Goal: Information Seeking & Learning: Learn about a topic

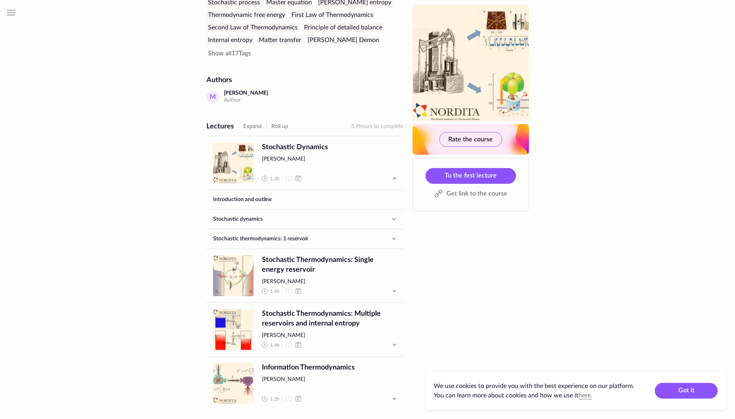
scroll to position [281, 0]
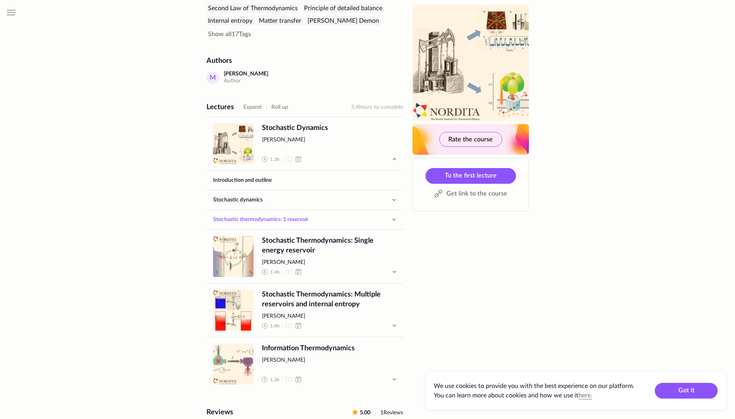
click at [323, 210] on link "Stochastic thermodynamics: 1 reservoir" at bounding box center [297, 219] width 181 height 19
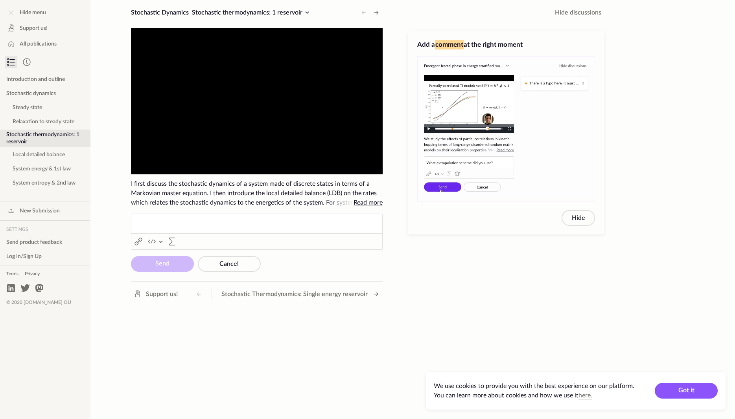
click at [363, 201] on span "Read more" at bounding box center [367, 203] width 29 height 6
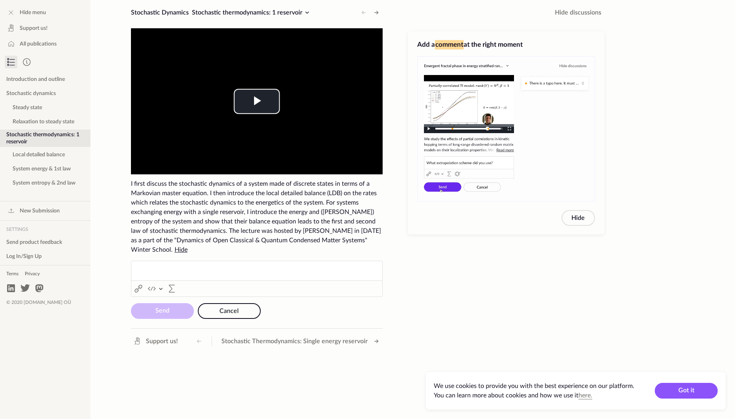
click at [235, 308] on span "Cancel" at bounding box center [228, 311] width 19 height 6
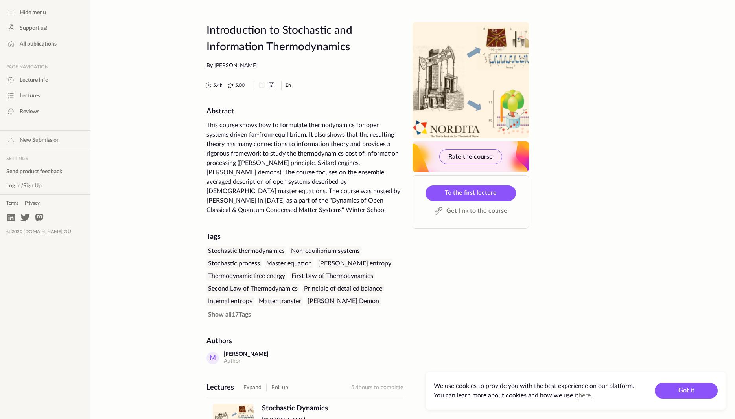
scroll to position [281, 0]
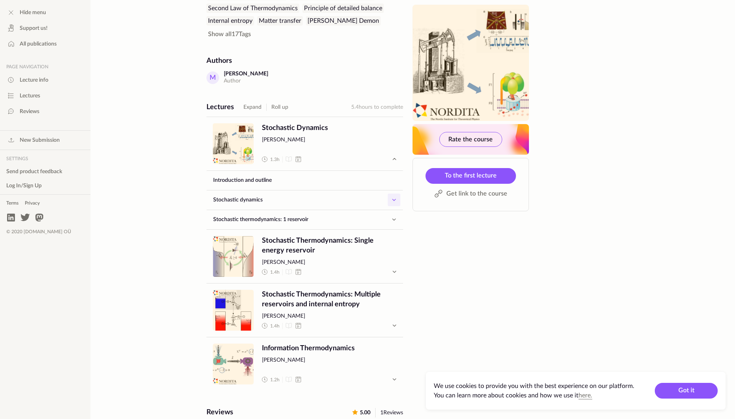
click at [390, 195] on icon "button" at bounding box center [393, 199] width 9 height 9
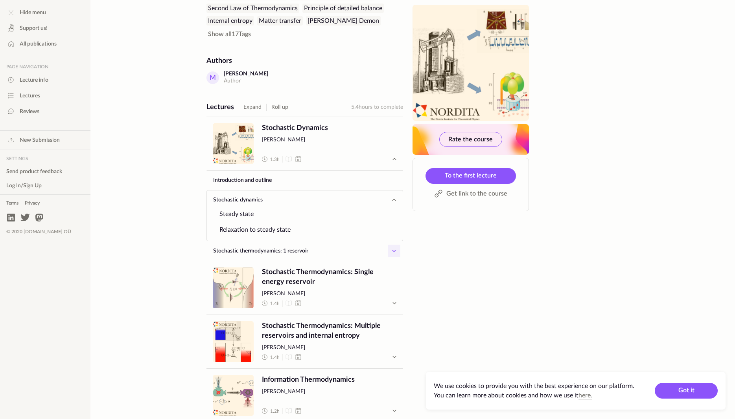
click at [393, 250] on icon "button" at bounding box center [393, 251] width 3 height 2
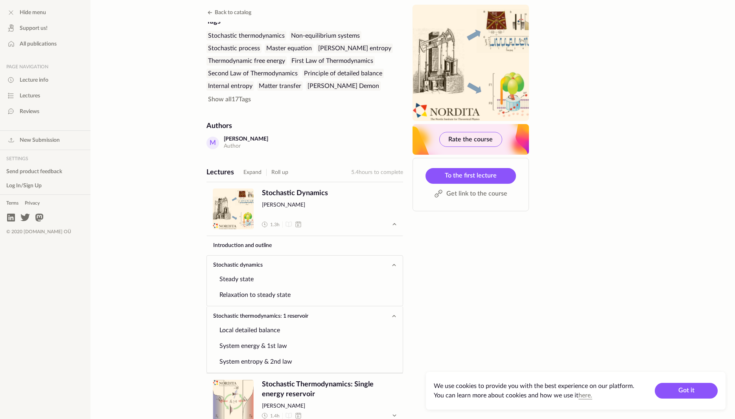
scroll to position [200, 0]
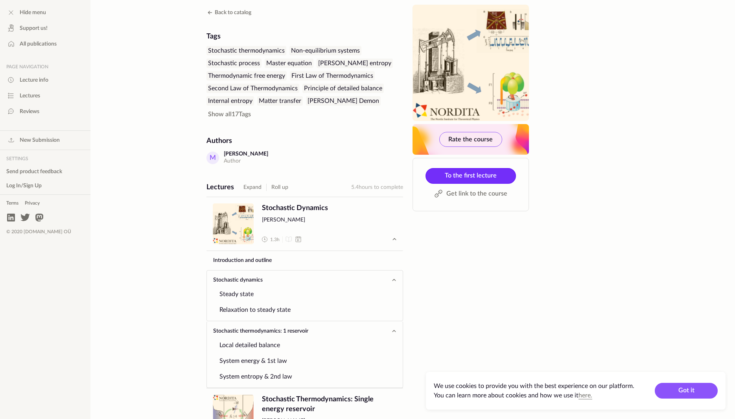
click at [489, 172] on link "To the first lecture" at bounding box center [470, 176] width 90 height 16
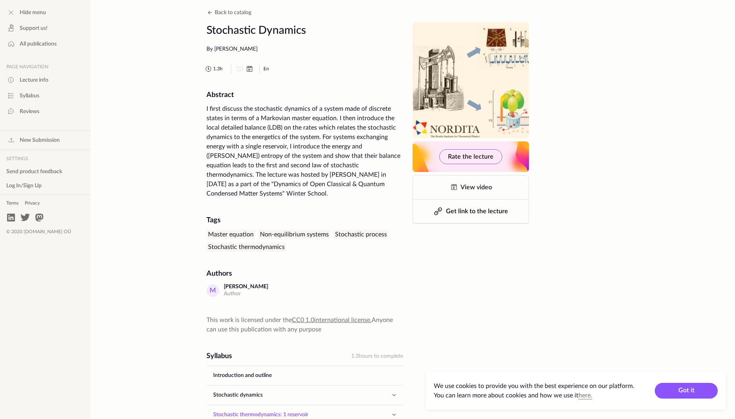
scroll to position [221, 0]
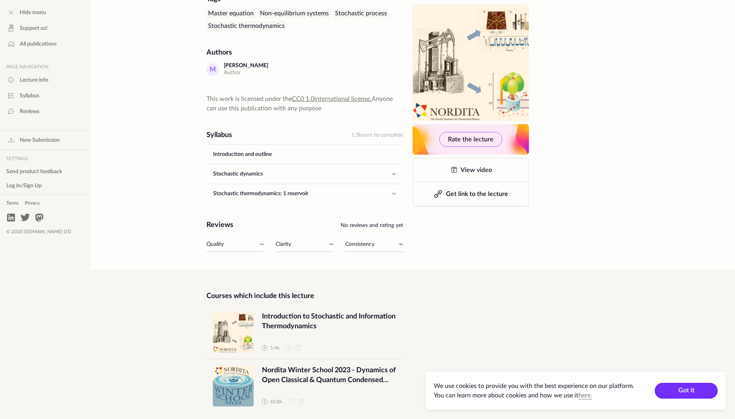
click at [675, 389] on button "Got it" at bounding box center [686, 391] width 63 height 16
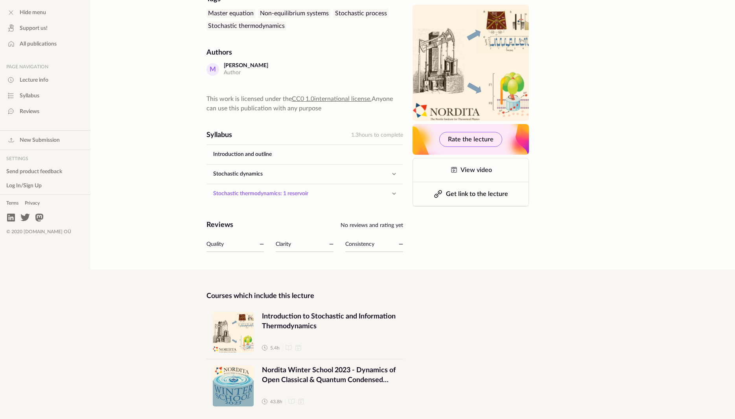
click at [277, 185] on link "Stochastic thermodynamics: 1 reservoir" at bounding box center [297, 193] width 181 height 19
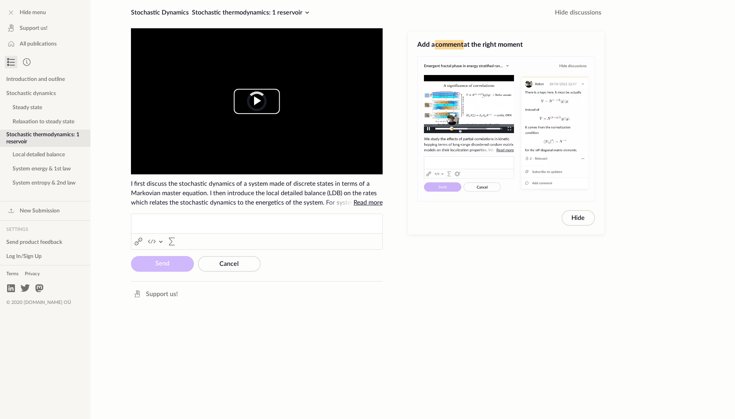
click at [257, 101] on span "Video Player" at bounding box center [257, 101] width 0 height 0
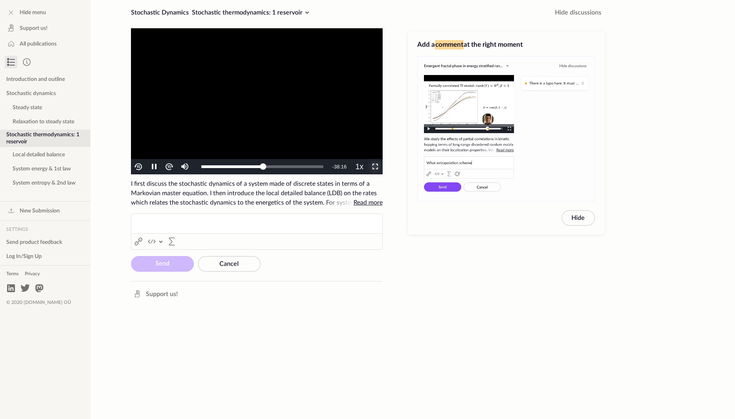
click at [375, 167] on span "Video Player" at bounding box center [375, 167] width 0 height 0
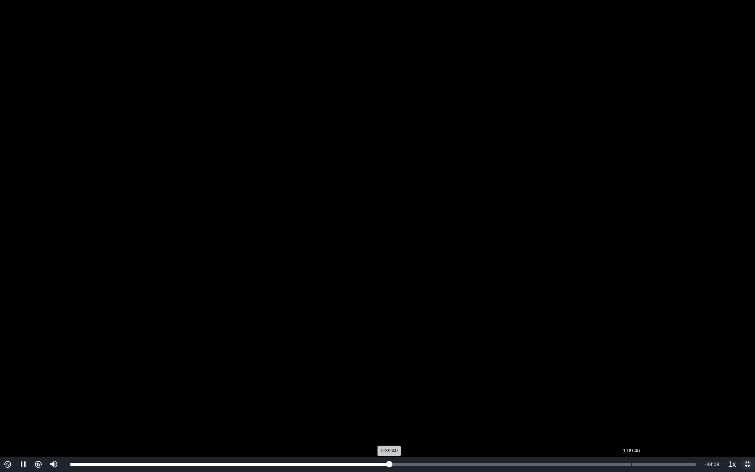
click at [631, 419] on div "1:09:46" at bounding box center [631, 464] width 0 height 3
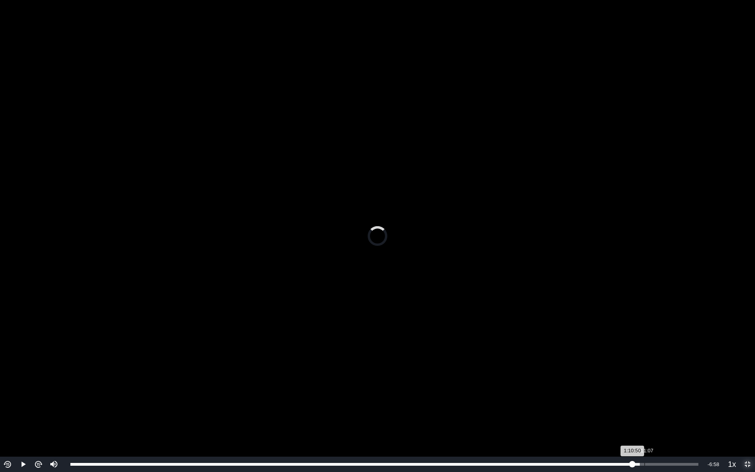
drag, startPoint x: 647, startPoint y: 462, endPoint x: 660, endPoint y: 461, distance: 12.6
click at [656, 419] on div "Loaded : 90.64% 1:11:07 1:10:50" at bounding box center [384, 463] width 636 height 15
click at [681, 419] on div "Loaded : 90.64% 1:14:46 1:13:57" at bounding box center [384, 463] width 636 height 15
click at [734, 419] on span "Video Player" at bounding box center [747, 464] width 0 height 0
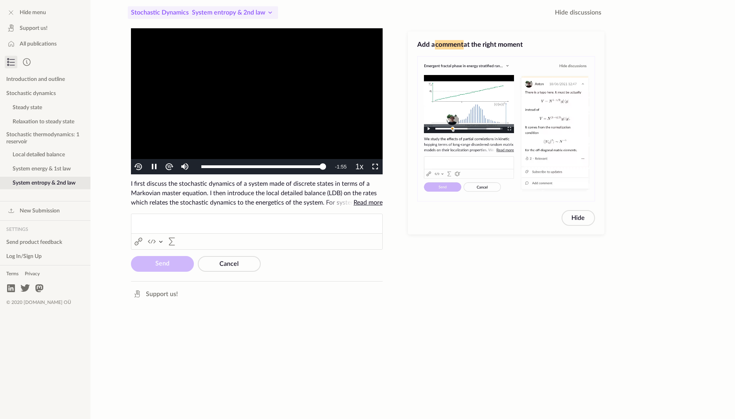
click at [236, 12] on span "System entropy & 2nd law" at bounding box center [229, 12] width 74 height 6
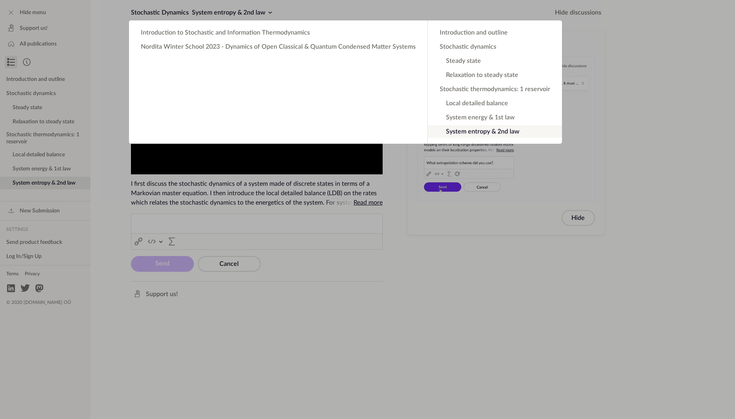
click at [289, 5] on app-backdrop at bounding box center [367, 209] width 735 height 419
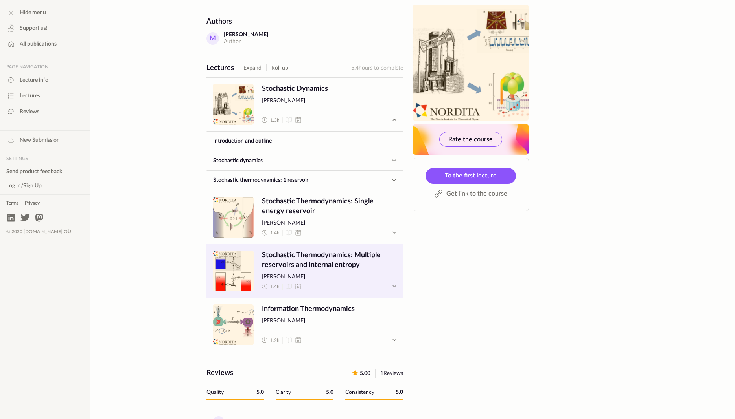
scroll to position [321, 0]
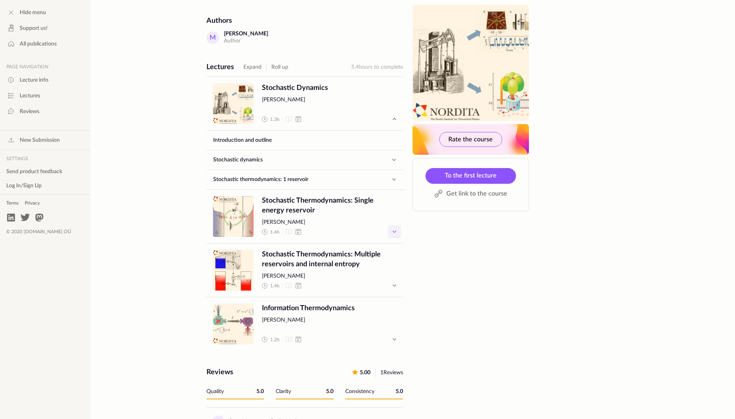
click at [392, 227] on icon "button" at bounding box center [394, 231] width 9 height 9
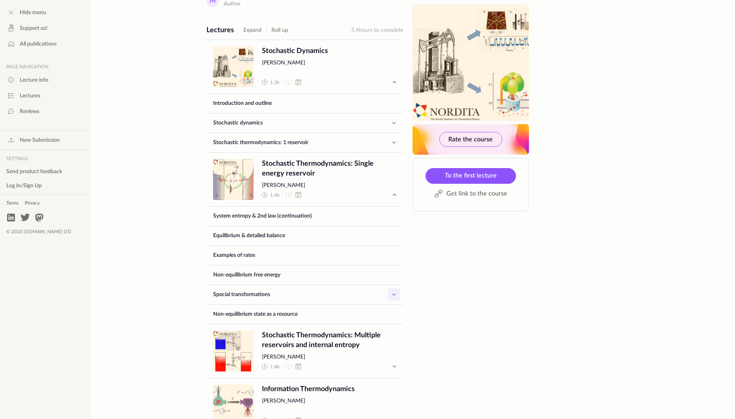
scroll to position [401, 0]
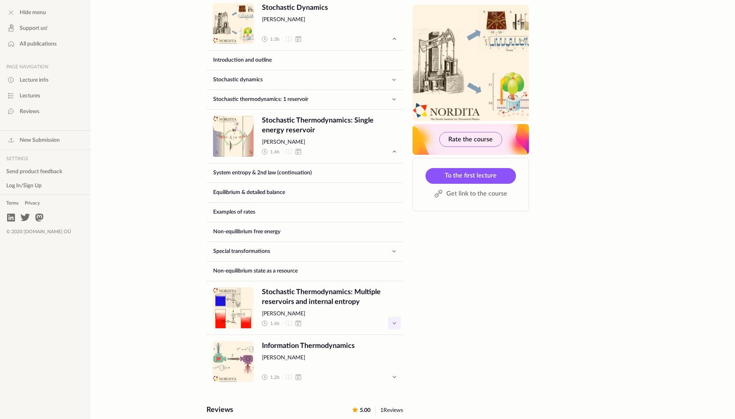
click at [391, 319] on icon "button" at bounding box center [394, 323] width 9 height 9
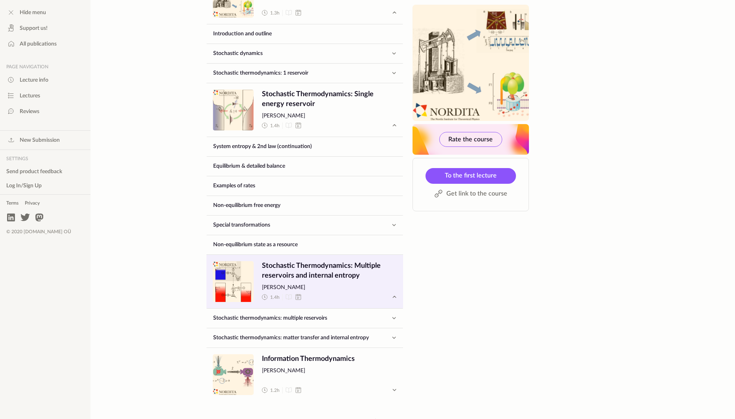
scroll to position [441, 0]
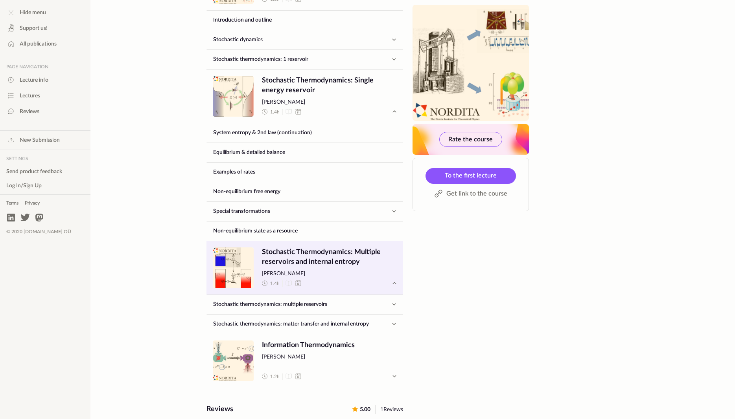
click at [226, 248] on span "Lecture" at bounding box center [233, 268] width 41 height 41
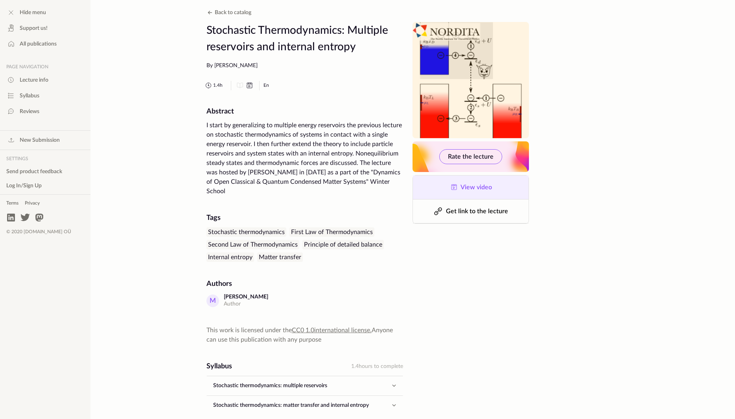
click at [458, 190] on icon at bounding box center [453, 187] width 9 height 9
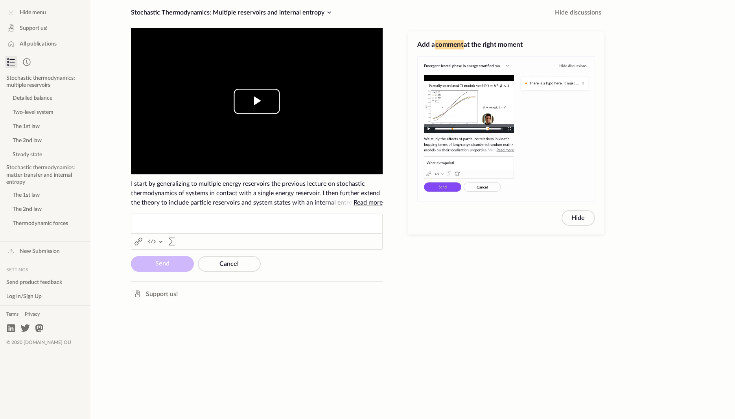
click at [257, 101] on span "Video Player" at bounding box center [257, 101] width 0 height 0
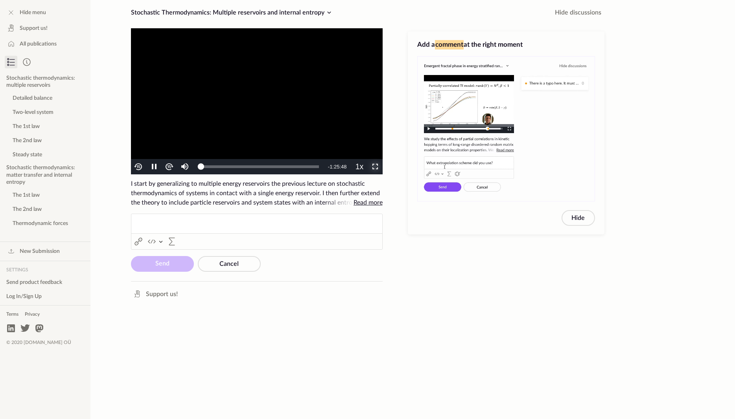
click at [375, 167] on span "Video Player" at bounding box center [375, 167] width 0 height 0
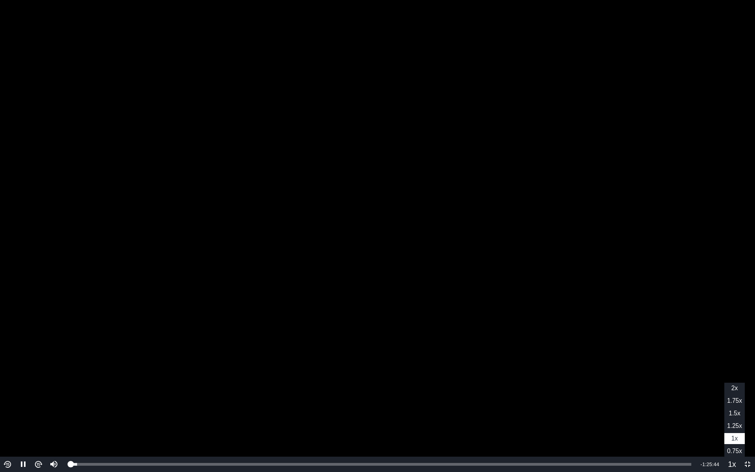
click at [734, 419] on li "1.25x" at bounding box center [734, 425] width 20 height 11
click at [733, 419] on span "1x" at bounding box center [734, 438] width 6 height 7
click at [86, 419] on div "Loaded : 6.21% 0:02:49 0:04:43" at bounding box center [380, 463] width 629 height 15
click at [80, 419] on div "0:02:07" at bounding box center [77, 464] width 15 height 3
click at [130, 294] on video "To view this video please enable JavaScript, and consider upgrading to a web br…" at bounding box center [377, 236] width 755 height 472
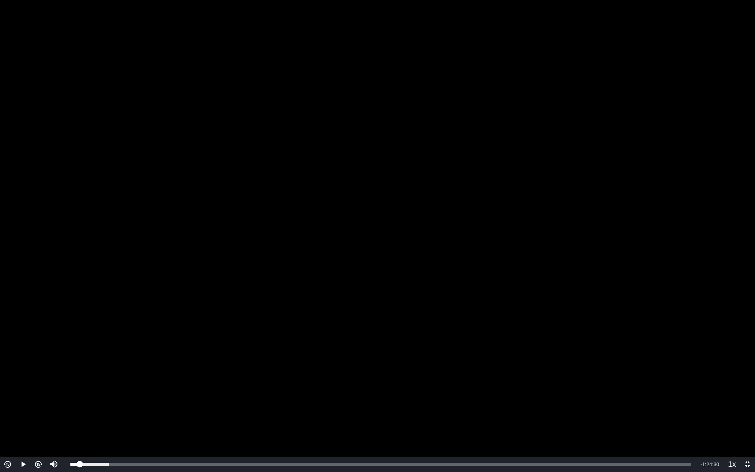
drag, startPoint x: 264, startPoint y: 225, endPoint x: 256, endPoint y: 227, distance: 8.1
click at [264, 224] on video "To view this video please enable JavaScript, and consider upgrading to a web br…" at bounding box center [377, 236] width 755 height 472
drag, startPoint x: 745, startPoint y: 467, endPoint x: 691, endPoint y: 466, distance: 53.5
click at [734, 419] on span "Video Player" at bounding box center [747, 464] width 0 height 0
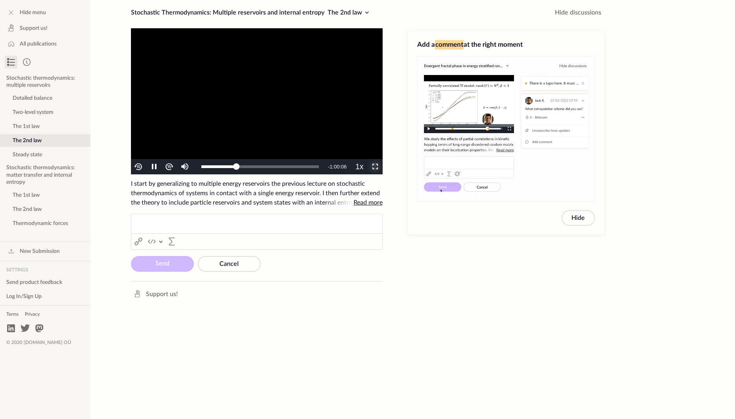
click at [375, 167] on span "Video Player" at bounding box center [375, 167] width 0 height 0
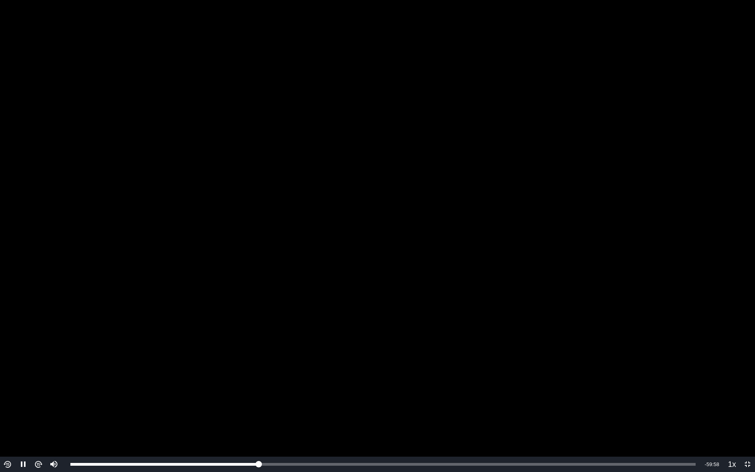
click at [118, 325] on video "To view this video please enable JavaScript, and consider upgrading to a web br…" at bounding box center [377, 236] width 755 height 472
click at [734, 419] on span "Video Player" at bounding box center [747, 464] width 0 height 0
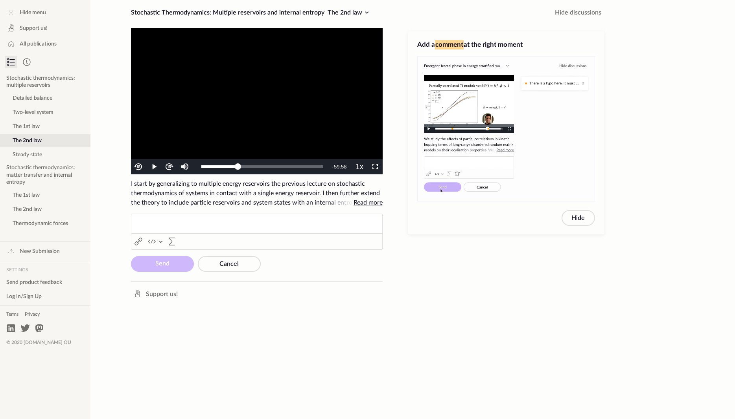
click at [232, 114] on video "To view this video please enable JavaScript, and consider upgrading to a web br…" at bounding box center [257, 101] width 252 height 146
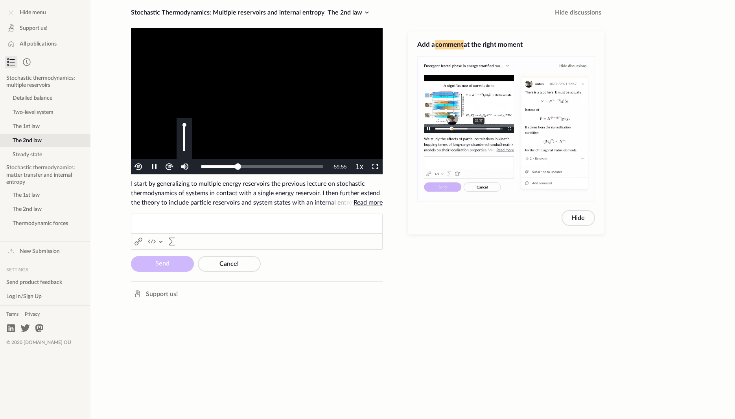
click at [185, 137] on div "Video Player" at bounding box center [184, 138] width 15 height 41
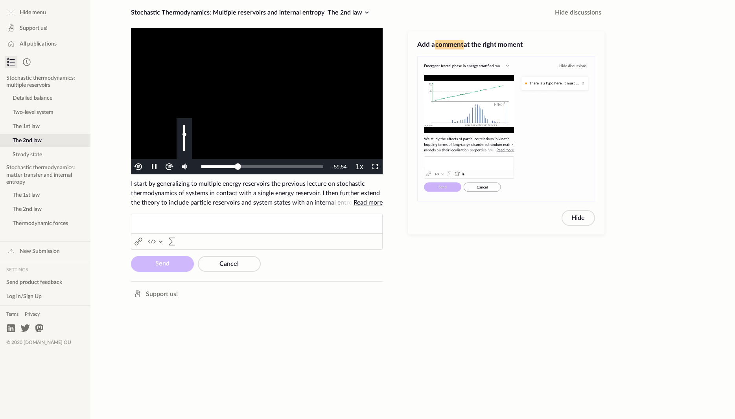
click at [184, 135] on div "Volume Level" at bounding box center [184, 143] width 2 height 16
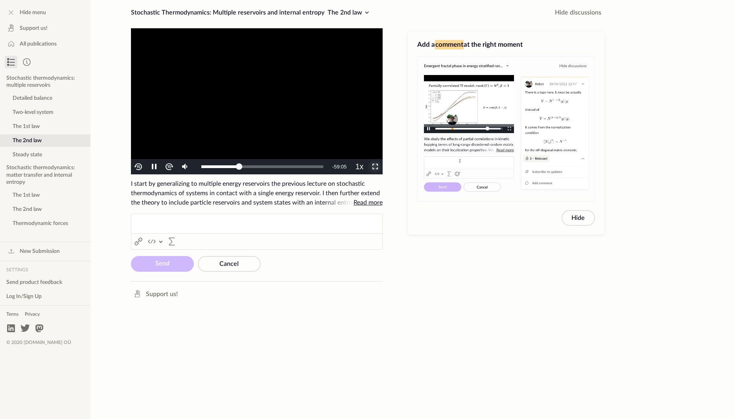
click at [375, 167] on span "Video Player" at bounding box center [375, 167] width 0 height 0
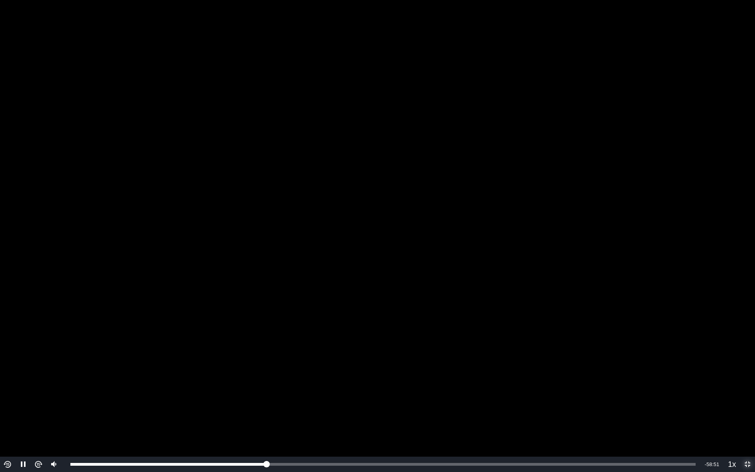
click at [734, 419] on span "Video Player" at bounding box center [747, 464] width 0 height 0
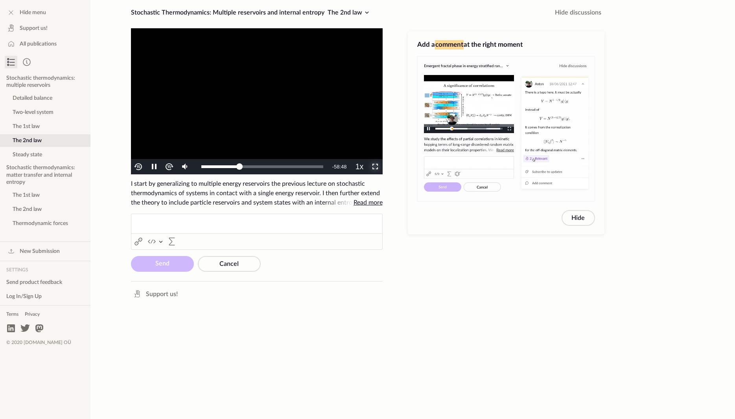
click at [375, 167] on span "Video Player" at bounding box center [375, 167] width 0 height 0
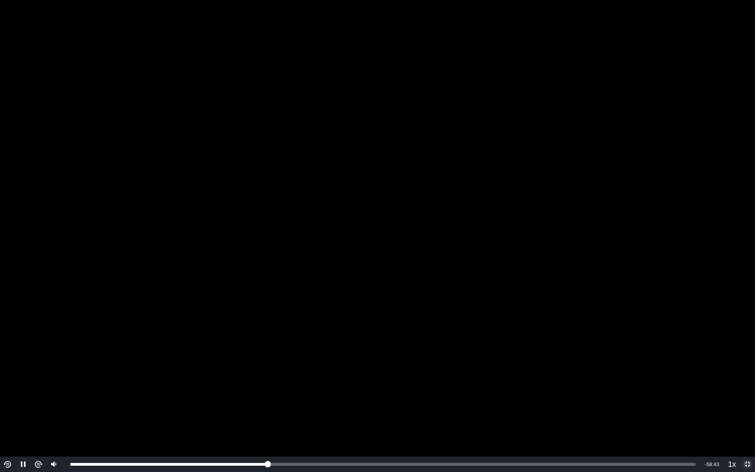
click at [734, 419] on span "Video Player" at bounding box center [747, 464] width 0 height 0
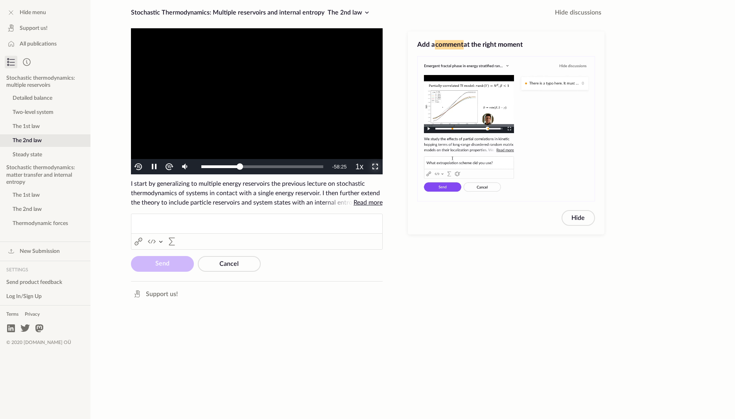
click at [375, 167] on span "Video Player" at bounding box center [375, 167] width 0 height 0
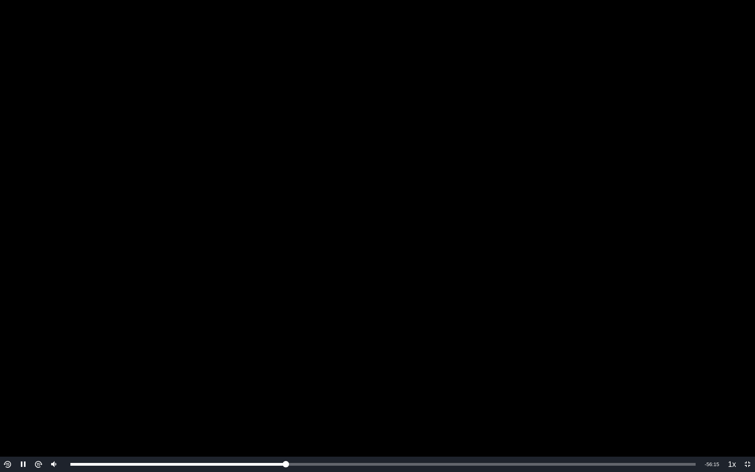
click at [575, 354] on video "To view this video please enable JavaScript, and consider upgrading to a web br…" at bounding box center [377, 236] width 755 height 472
click at [734, 419] on span "Video Player" at bounding box center [747, 464] width 0 height 0
